Goal: Navigation & Orientation: Find specific page/section

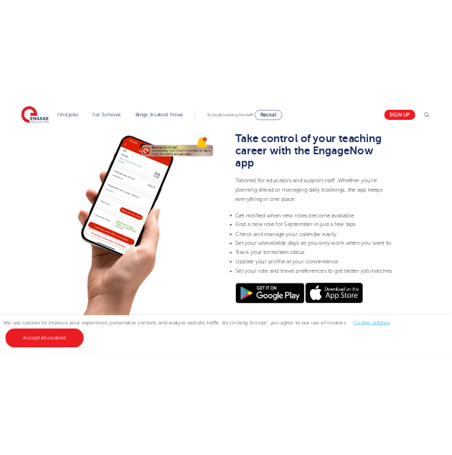
scroll to position [464, 0]
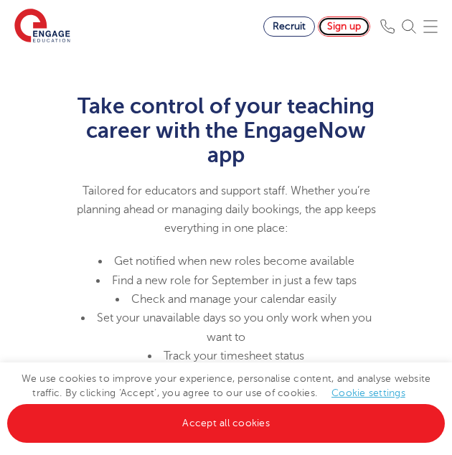
click at [339, 21] on link "Sign up" at bounding box center [344, 27] width 52 height 20
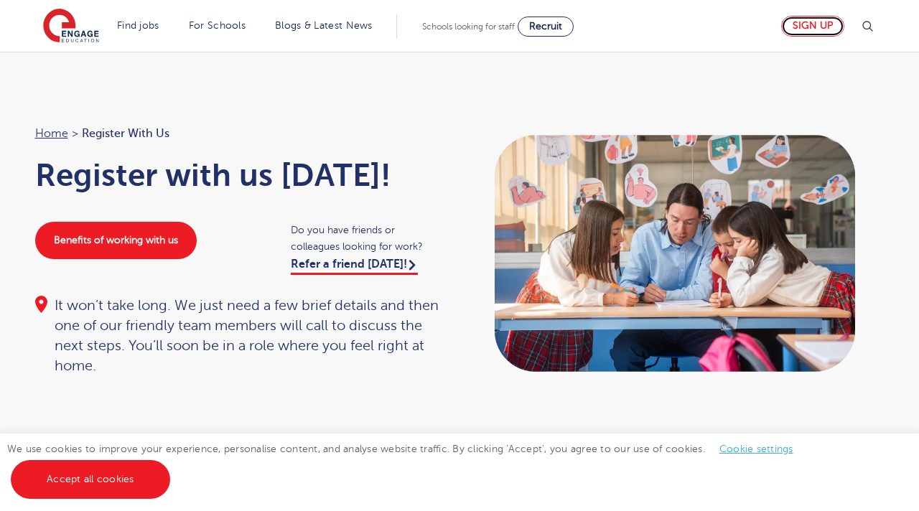
click at [451, 25] on link "Sign up" at bounding box center [812, 26] width 63 height 21
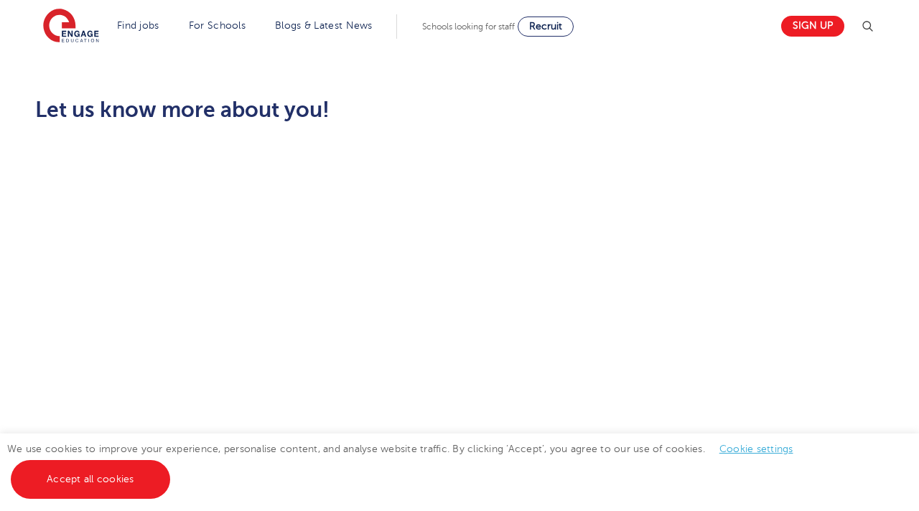
scroll to position [629, 0]
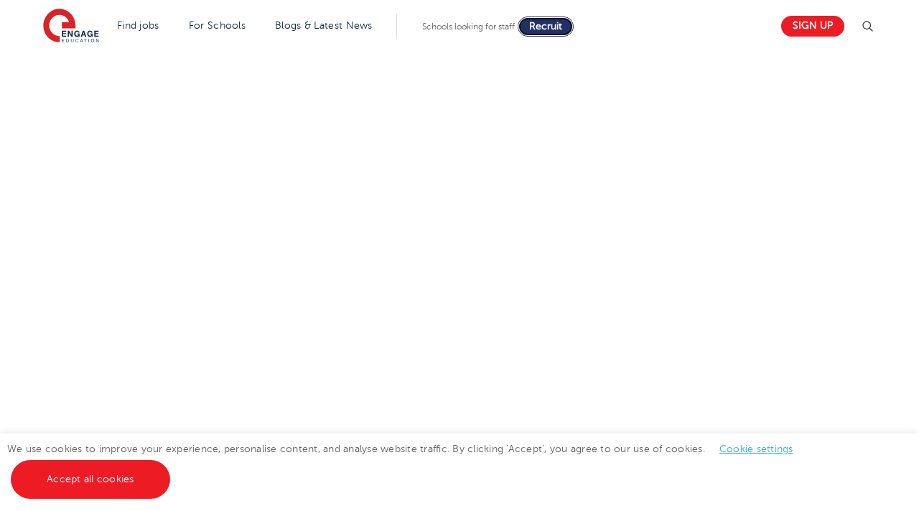
click at [541, 25] on span "Recruit" at bounding box center [545, 26] width 33 height 11
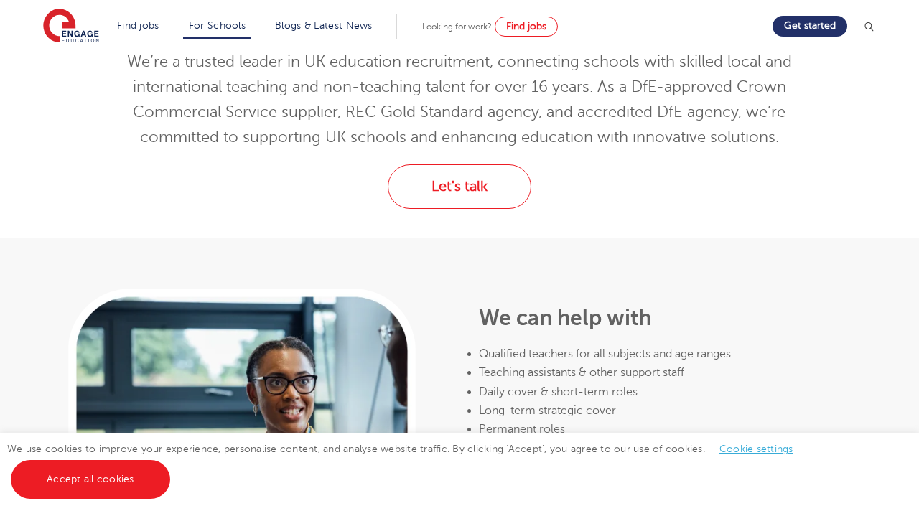
scroll to position [503, 0]
